Goal: Information Seeking & Learning: Understand process/instructions

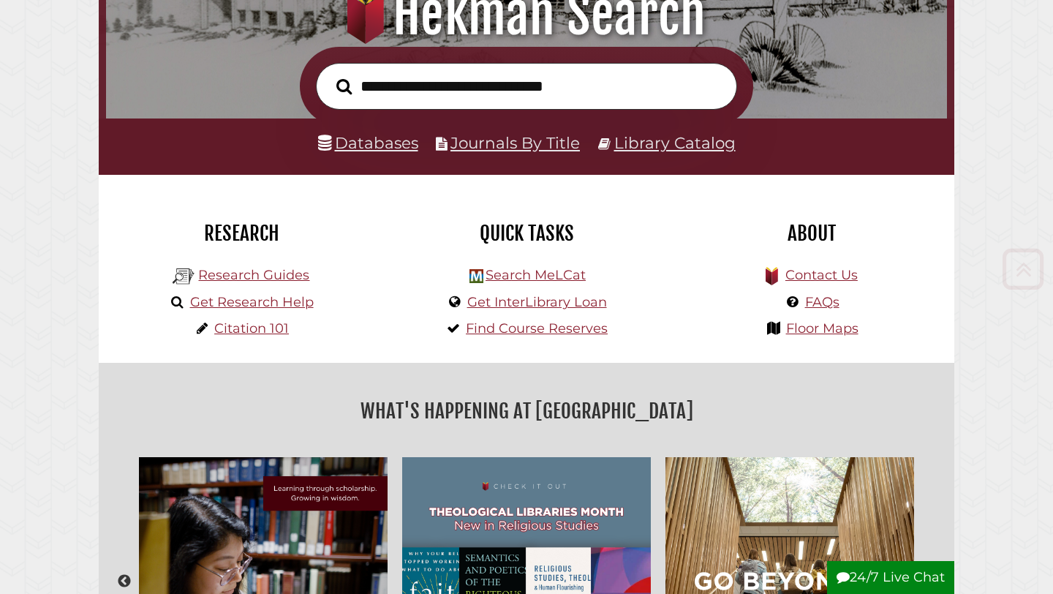
scroll to position [221, 0]
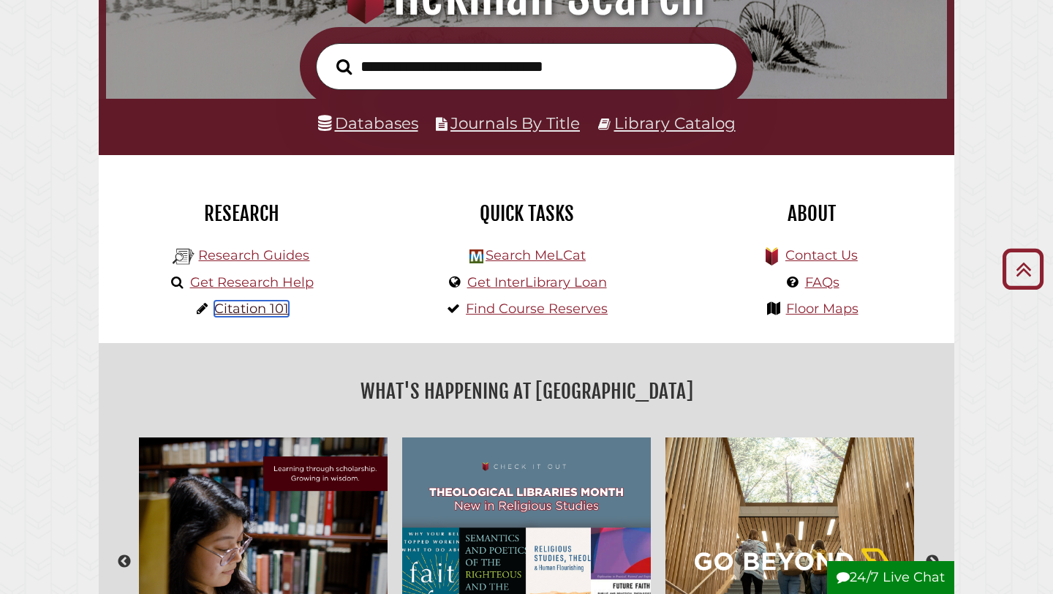
click at [265, 312] on link "Citation 101" at bounding box center [251, 309] width 75 height 16
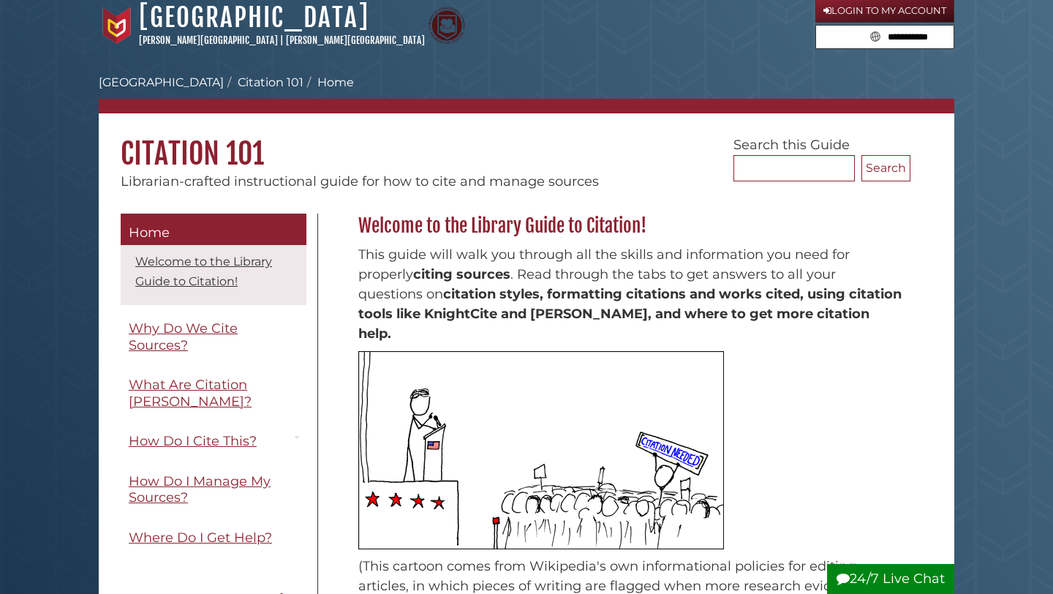
scroll to position [112, 0]
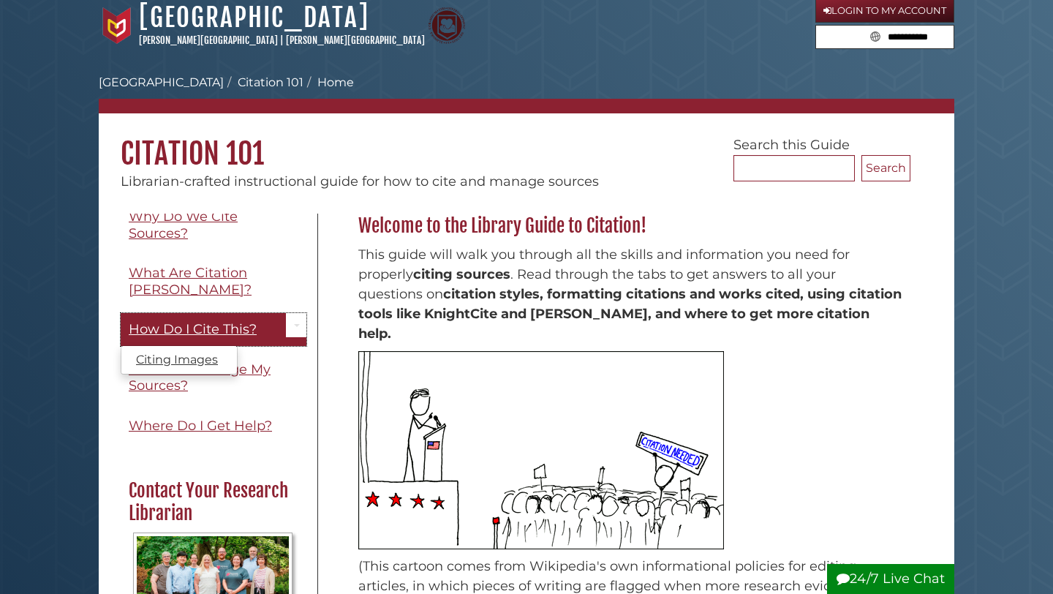
click at [196, 321] on span "How Do I Cite This?" at bounding box center [193, 329] width 128 height 16
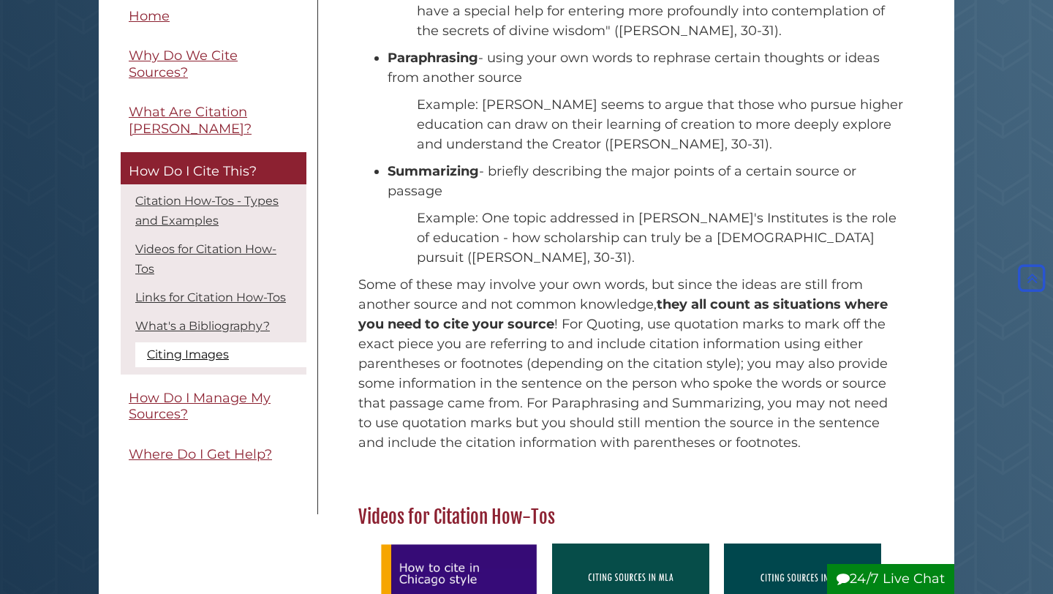
scroll to position [53, 0]
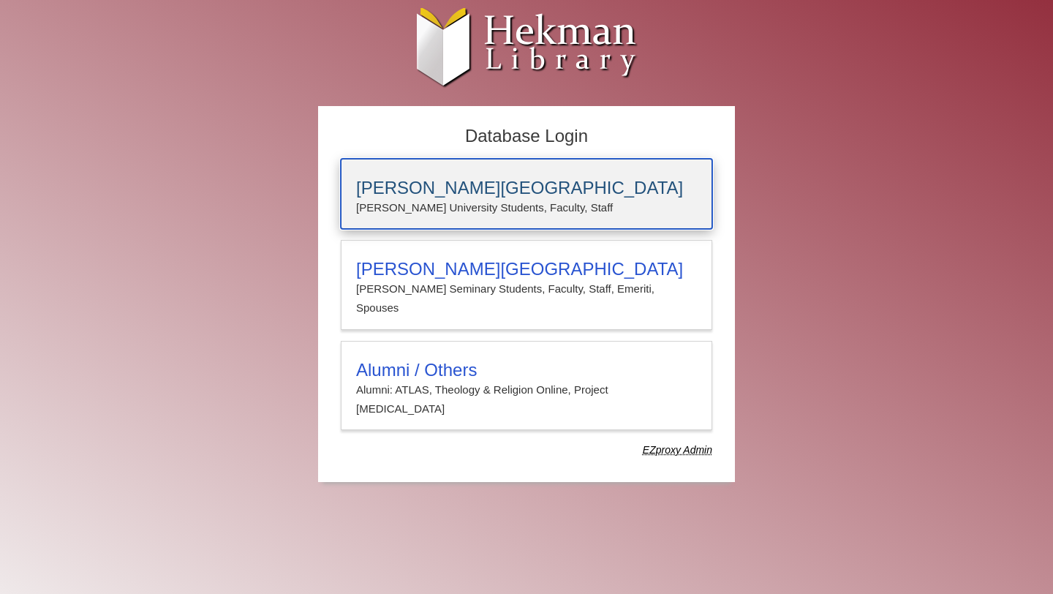
click at [385, 200] on p "Calvin University Students, Faculty, Staff" at bounding box center [526, 207] width 341 height 19
